Goal: Task Accomplishment & Management: Manage account settings

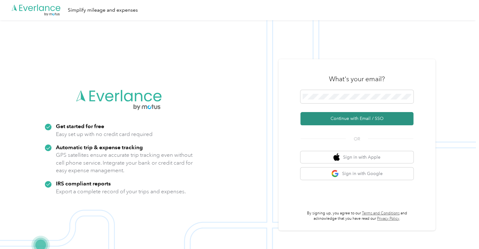
click at [339, 117] on button "Continue with Email / SSO" at bounding box center [357, 118] width 113 height 13
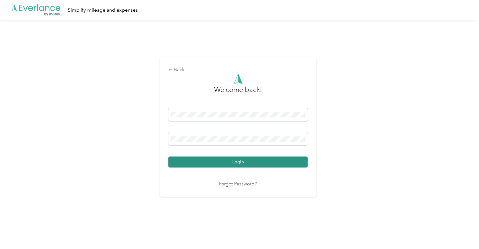
click at [202, 159] on button "Login" at bounding box center [237, 161] width 139 height 11
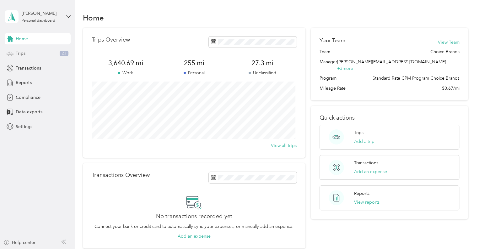
click at [40, 51] on div "Trips 23" at bounding box center [38, 53] width 66 height 11
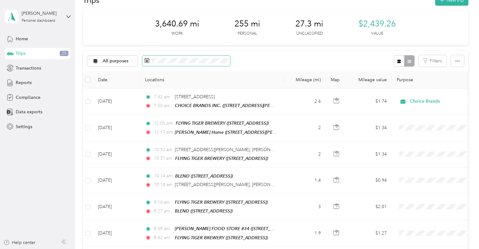
scroll to position [31, 0]
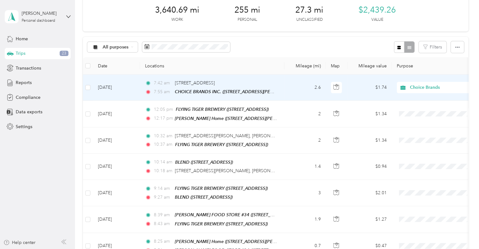
click at [112, 88] on td "[DATE]" at bounding box center [116, 87] width 47 height 26
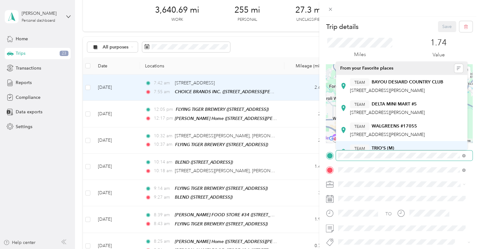
scroll to position [63, 0]
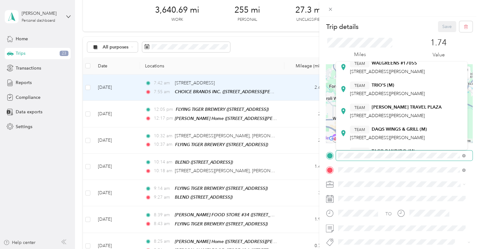
type textarea "A"
click at [260, 154] on div "Trip details Save This trip cannot be edited because it is either under review,…" at bounding box center [239, 124] width 479 height 249
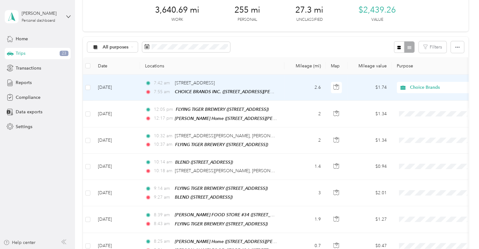
click at [287, 91] on td "2.6" at bounding box center [305, 87] width 41 height 26
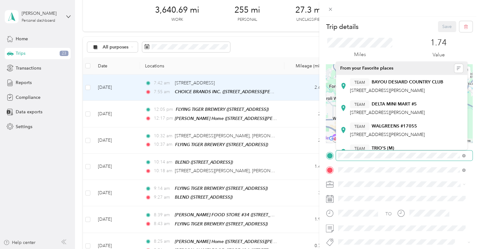
click at [286, 148] on div "Trip details Save This trip cannot be edited because it is either under review,…" at bounding box center [239, 124] width 479 height 249
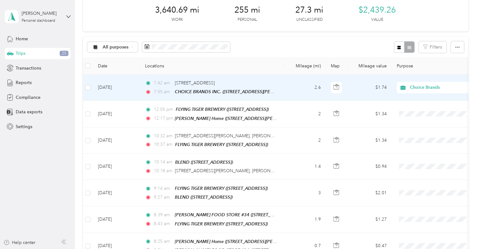
click at [292, 85] on td "2.6" at bounding box center [305, 87] width 41 height 26
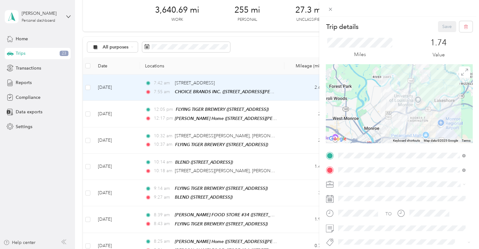
click at [394, 28] on div "Trip details Save" at bounding box center [399, 26] width 147 height 11
click at [292, 118] on div "Trip details Save This trip cannot be edited because it is either under review,…" at bounding box center [239, 124] width 479 height 249
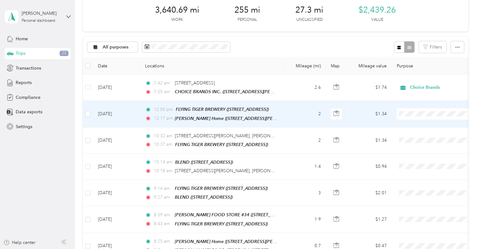
click at [416, 120] on li "Choice Brands" at bounding box center [436, 122] width 78 height 11
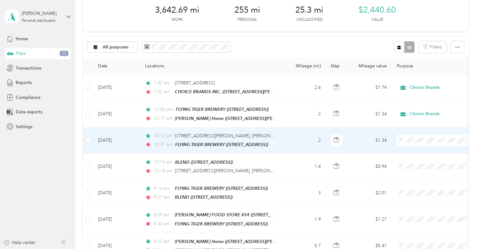
click at [415, 149] on span "Choice Brands" at bounding box center [442, 149] width 58 height 7
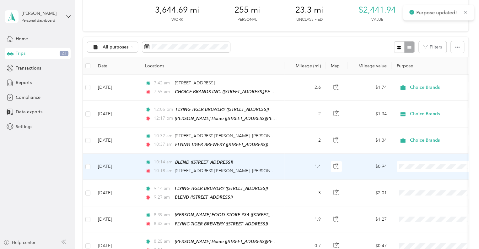
click at [414, 188] on span "Personal" at bounding box center [442, 187] width 58 height 7
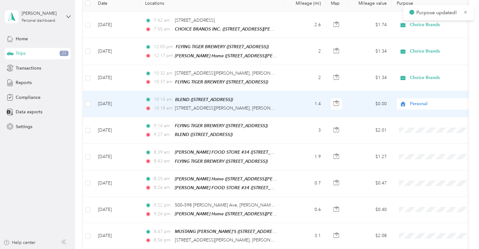
scroll to position [94, 0]
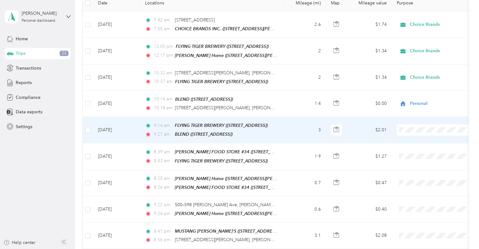
click at [409, 148] on span "Personal" at bounding box center [436, 150] width 69 height 7
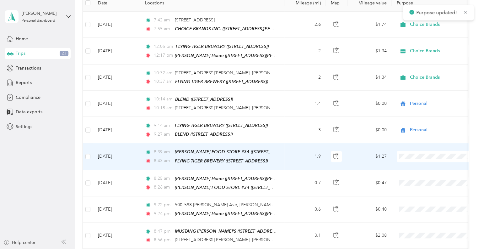
click at [410, 161] on li "Choice Brands" at bounding box center [436, 164] width 78 height 11
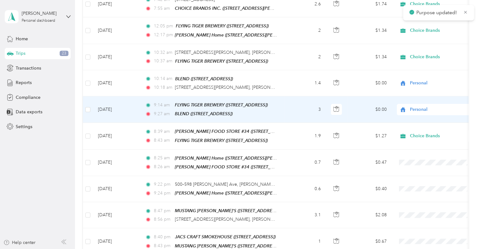
scroll to position [126, 0]
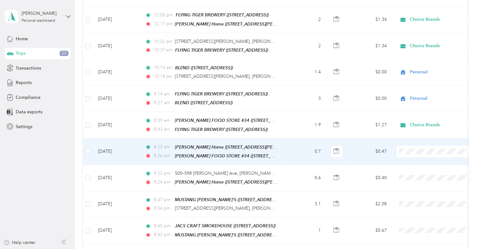
click at [413, 159] on span "Choice Brands" at bounding box center [442, 159] width 58 height 7
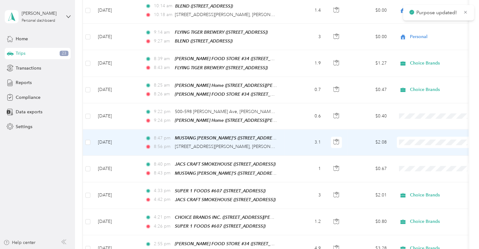
scroll to position [189, 0]
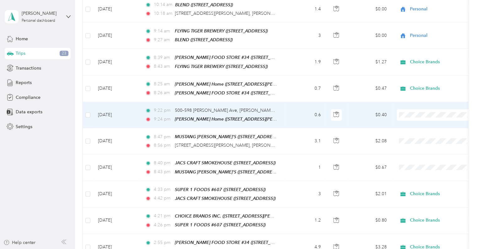
click at [413, 132] on span "Personal" at bounding box center [442, 133] width 58 height 7
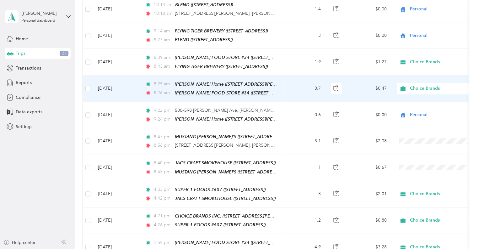
scroll to position [220, 0]
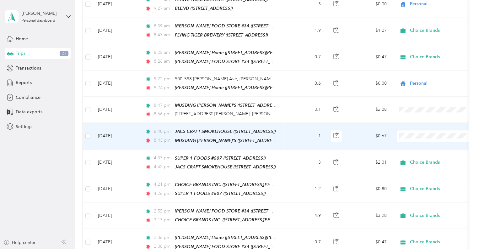
click at [422, 140] on span "Choice Brands" at bounding box center [442, 142] width 58 height 7
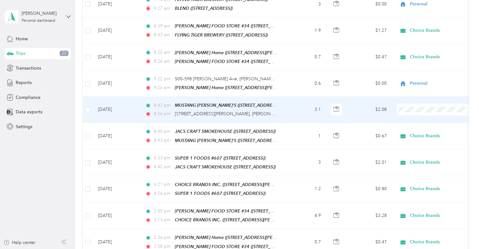
click at [424, 113] on span "Choice Brands" at bounding box center [442, 116] width 58 height 7
click at [289, 110] on td "3.1" at bounding box center [305, 109] width 41 height 26
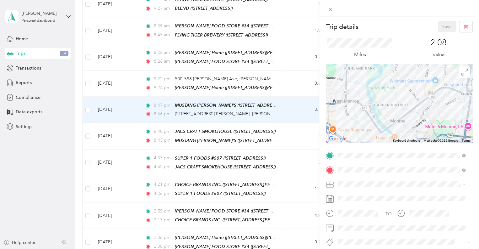
click at [390, 85] on div "TEAM FLYING TIGER BREWERY" at bounding box center [387, 82] width 74 height 8
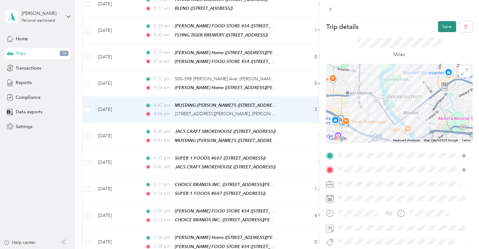
click at [447, 26] on button "Save" at bounding box center [447, 26] width 18 height 11
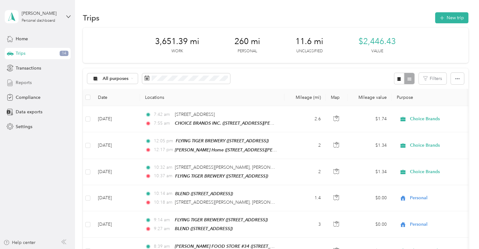
click at [25, 86] on div "Reports" at bounding box center [38, 82] width 66 height 11
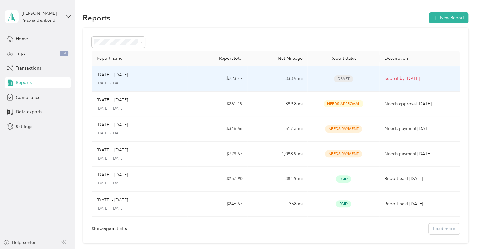
click at [117, 85] on p "[DATE] - [DATE]" at bounding box center [140, 83] width 86 height 6
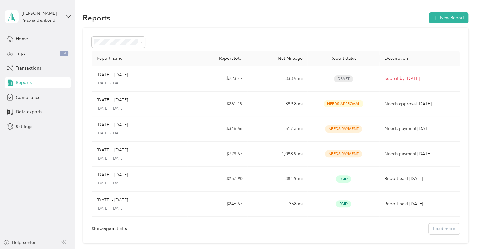
click at [430, 230] on div "Showing 6 out of 6 Load more" at bounding box center [276, 228] width 368 height 11
click at [436, 227] on div "Showing 6 out of 6 Load more" at bounding box center [276, 228] width 368 height 11
